Goal: Transaction & Acquisition: Purchase product/service

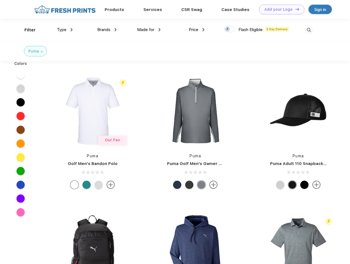
scroll to position [0, 0]
click at [280, 9] on link "Add your Logo Design Tool" at bounding box center [281, 10] width 45 height 10
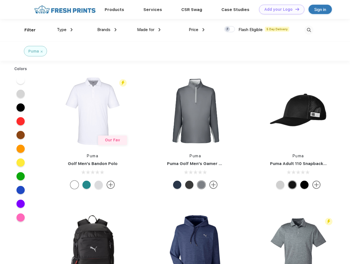
click at [0, 0] on div "Design Tool" at bounding box center [0, 0] width 0 height 0
click at [295, 9] on link "Add your Logo Design Tool" at bounding box center [281, 10] width 45 height 10
click at [26, 30] on div "Filter" at bounding box center [29, 30] width 11 height 6
click at [65, 30] on span "Type" at bounding box center [62, 29] width 10 height 5
click at [107, 30] on span "Brands" at bounding box center [103, 29] width 13 height 5
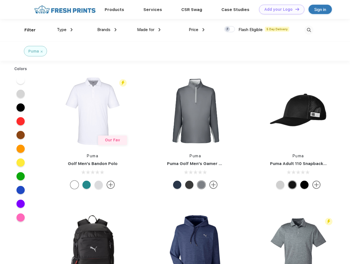
click at [149, 30] on span "Made for" at bounding box center [145, 29] width 17 height 5
click at [197, 30] on span "Price" at bounding box center [194, 29] width 10 height 5
click at [230, 29] on div at bounding box center [229, 29] width 11 height 6
click at [228, 29] on input "checkbox" at bounding box center [226, 28] width 4 height 4
click at [309, 30] on img at bounding box center [308, 30] width 9 height 9
